Goal: Check status: Check status

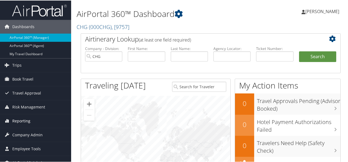
click at [21, 121] on span "Reporting" at bounding box center [21, 121] width 18 height 14
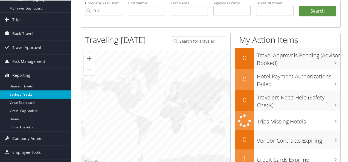
scroll to position [55, 0]
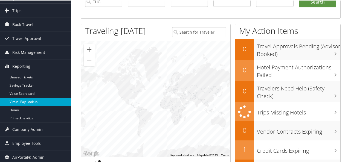
click at [26, 103] on link "Virtual Pay Lookup" at bounding box center [35, 102] width 71 height 8
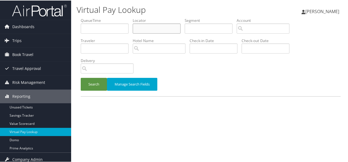
click at [147, 26] on input "text" at bounding box center [157, 28] width 48 height 10
paste input "AHKACM"
type input "AHKACM"
click at [91, 82] on button "Search" at bounding box center [94, 84] width 26 height 13
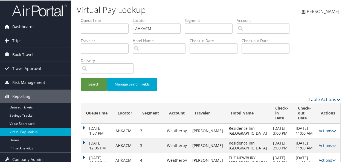
click at [16, 27] on span "Dashboards" at bounding box center [23, 26] width 22 height 14
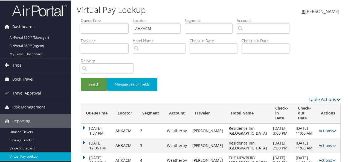
click at [25, 15] on img at bounding box center [39, 10] width 55 height 13
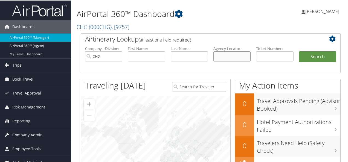
click at [233, 57] on input "text" at bounding box center [232, 56] width 37 height 10
paste input "AHKACM"
type input "AHKACM"
click at [306, 54] on button "Search" at bounding box center [317, 56] width 37 height 11
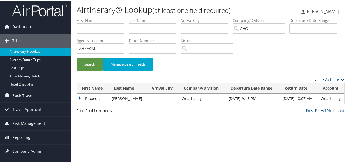
click at [111, 101] on td "[PERSON_NAME]" at bounding box center [128, 98] width 38 height 10
click at [90, 99] on td "Praxediz" at bounding box center [93, 98] width 32 height 10
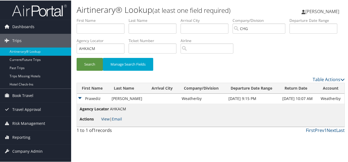
click at [106, 118] on link "View" at bounding box center [105, 118] width 8 height 5
click at [109, 118] on link "View" at bounding box center [105, 118] width 8 height 5
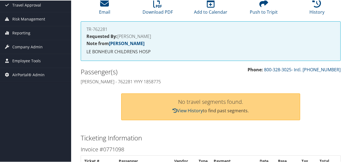
scroll to position [52, 0]
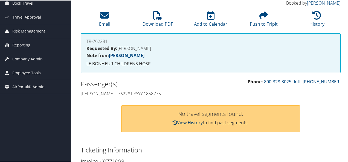
click at [188, 121] on link "View History" at bounding box center [188, 122] width 30 height 6
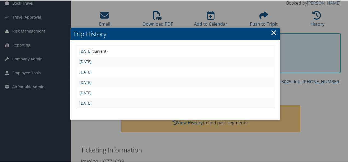
click at [92, 73] on link "Wed Sep 24 14:16:32 MDT 2025" at bounding box center [85, 71] width 12 height 5
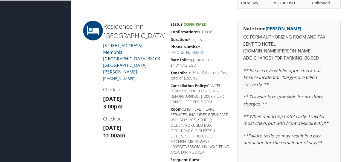
scroll to position [356, 0]
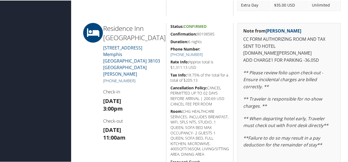
drag, startPoint x: 137, startPoint y: 66, endPoint x: 108, endPoint y: 69, distance: 29.1
click at [108, 78] on h5 "+1 (901) 578-3700" at bounding box center [132, 80] width 59 height 5
copy link "(901) 578-3700"
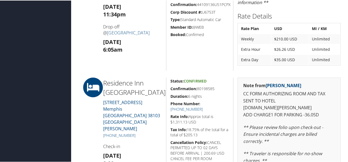
scroll to position [329, 0]
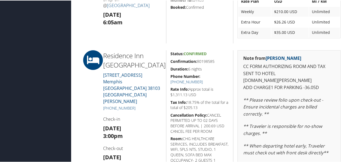
click at [211, 61] on h5 "Confirmation: 80198585" at bounding box center [200, 60] width 59 height 5
copy h5 "80198585"
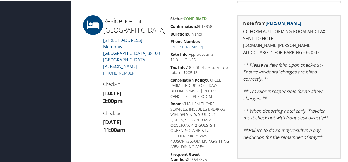
scroll to position [356, 0]
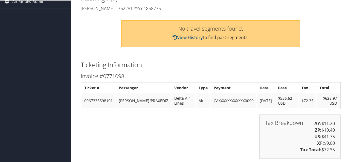
scroll to position [82, 0]
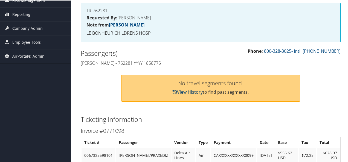
click at [183, 89] on link "View History" at bounding box center [188, 92] width 30 height 6
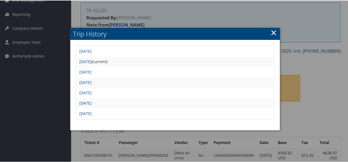
click at [113, 85] on td "Wed Sep 24 14:16:32 MDT 2025" at bounding box center [175, 82] width 197 height 10
click at [92, 83] on link "Wed Sep 24 14:16:32 MDT 2025" at bounding box center [85, 81] width 12 height 5
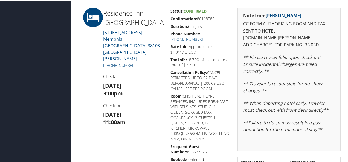
scroll to position [384, 0]
